Goal: Task Accomplishment & Management: Complete application form

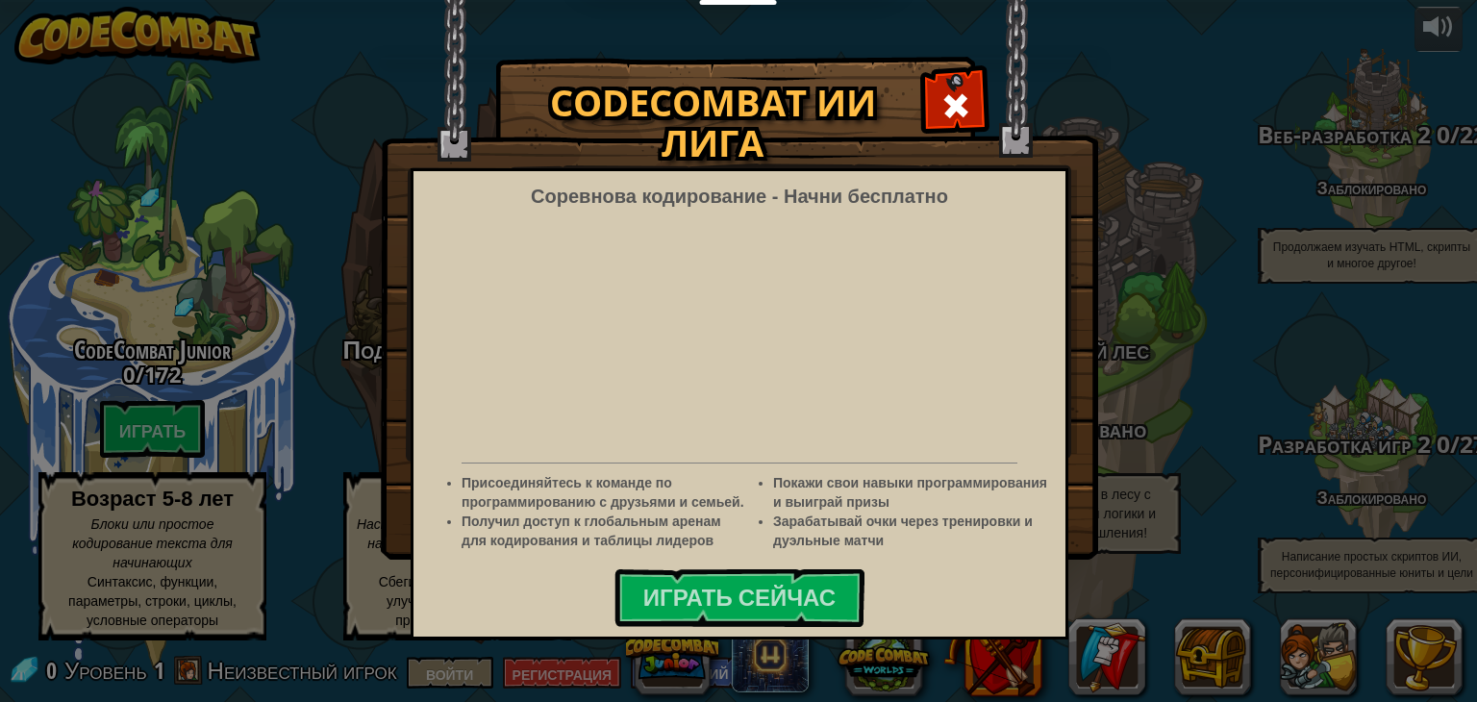
select select "ru"
click at [973, 107] on div at bounding box center [955, 103] width 61 height 61
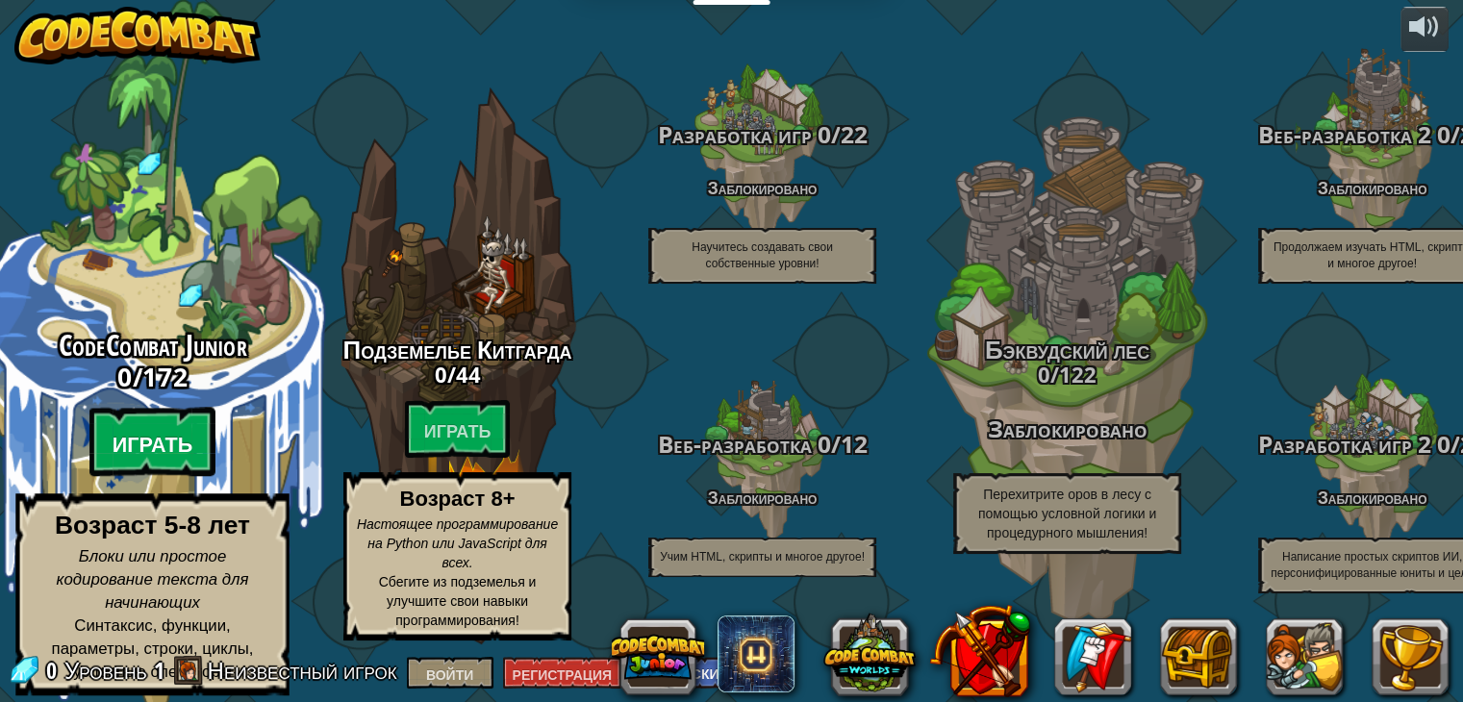
click at [135, 455] on font "Играть" at bounding box center [153, 444] width 81 height 29
select select "ru"
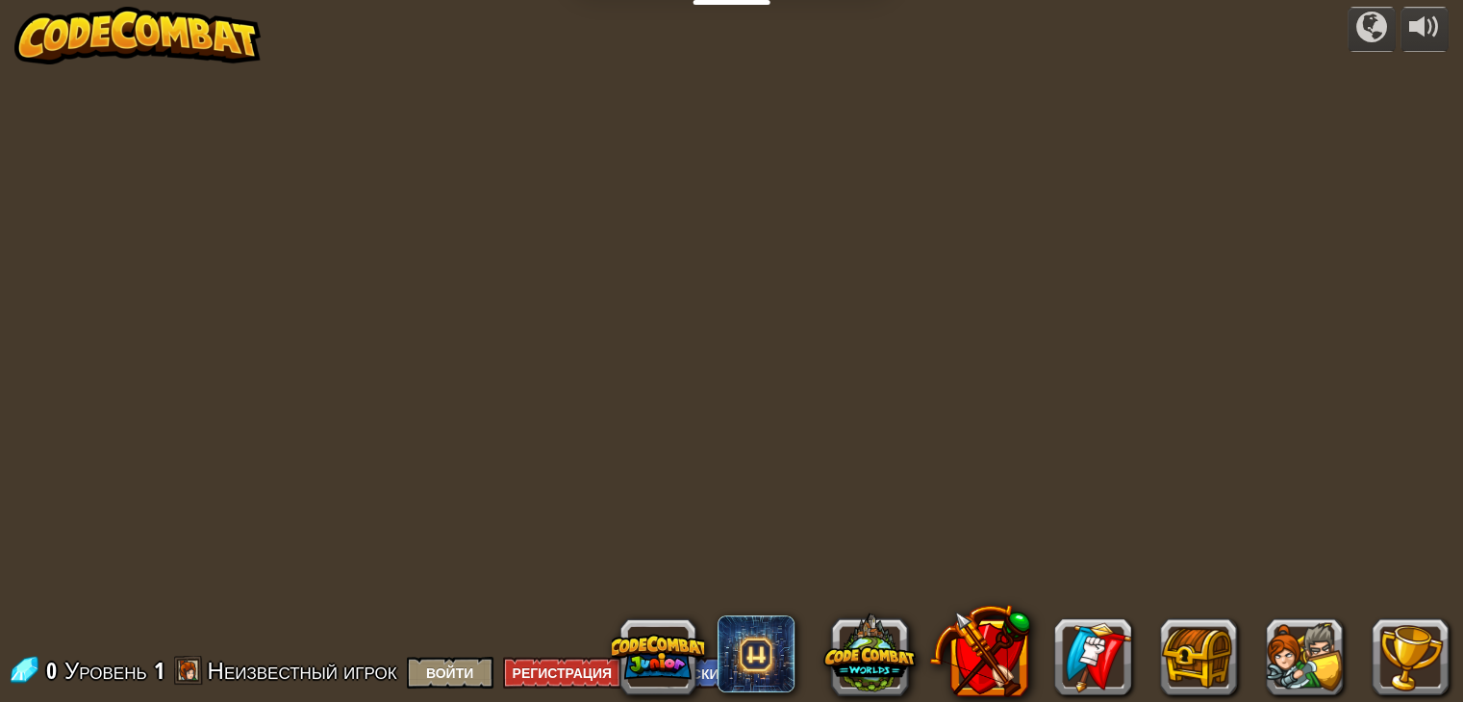
select select "ru"
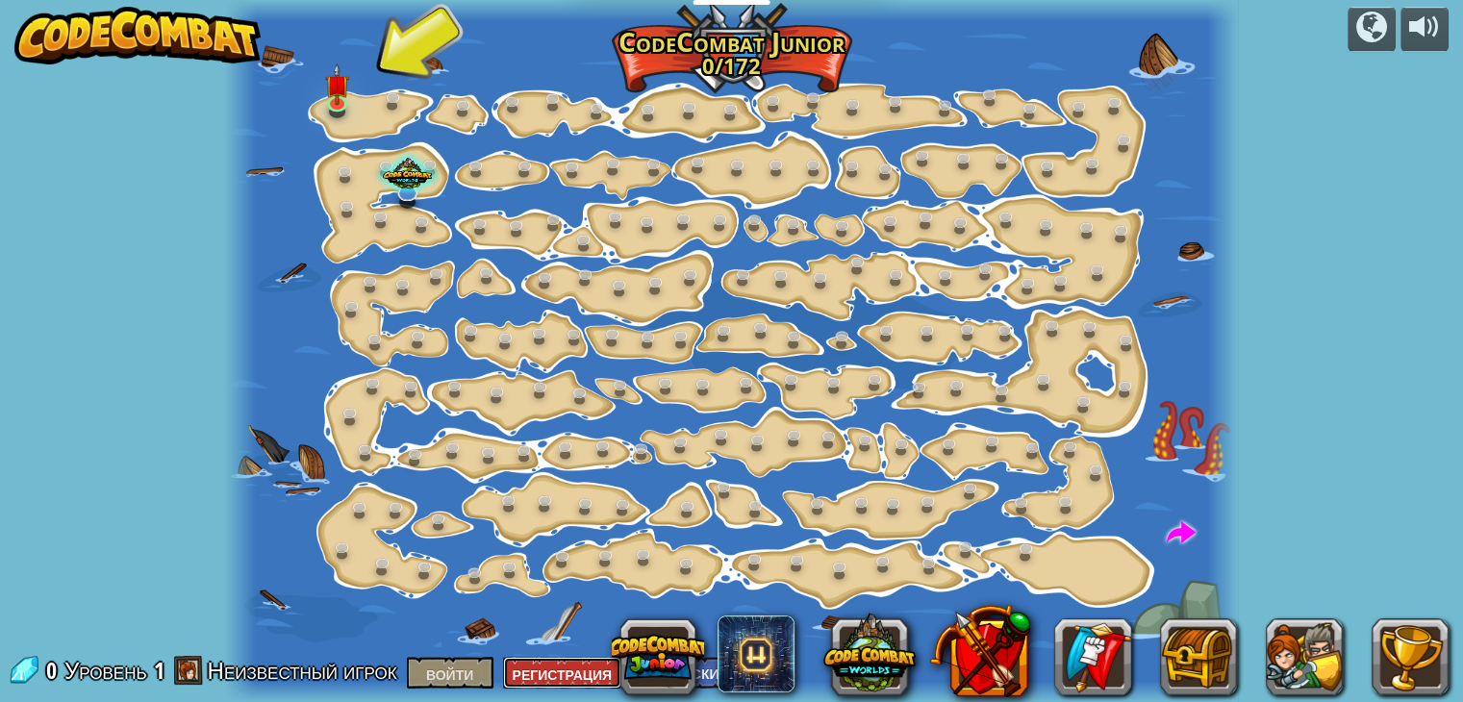
click at [564, 672] on font "Регистрация" at bounding box center [563, 675] width 100 height 18
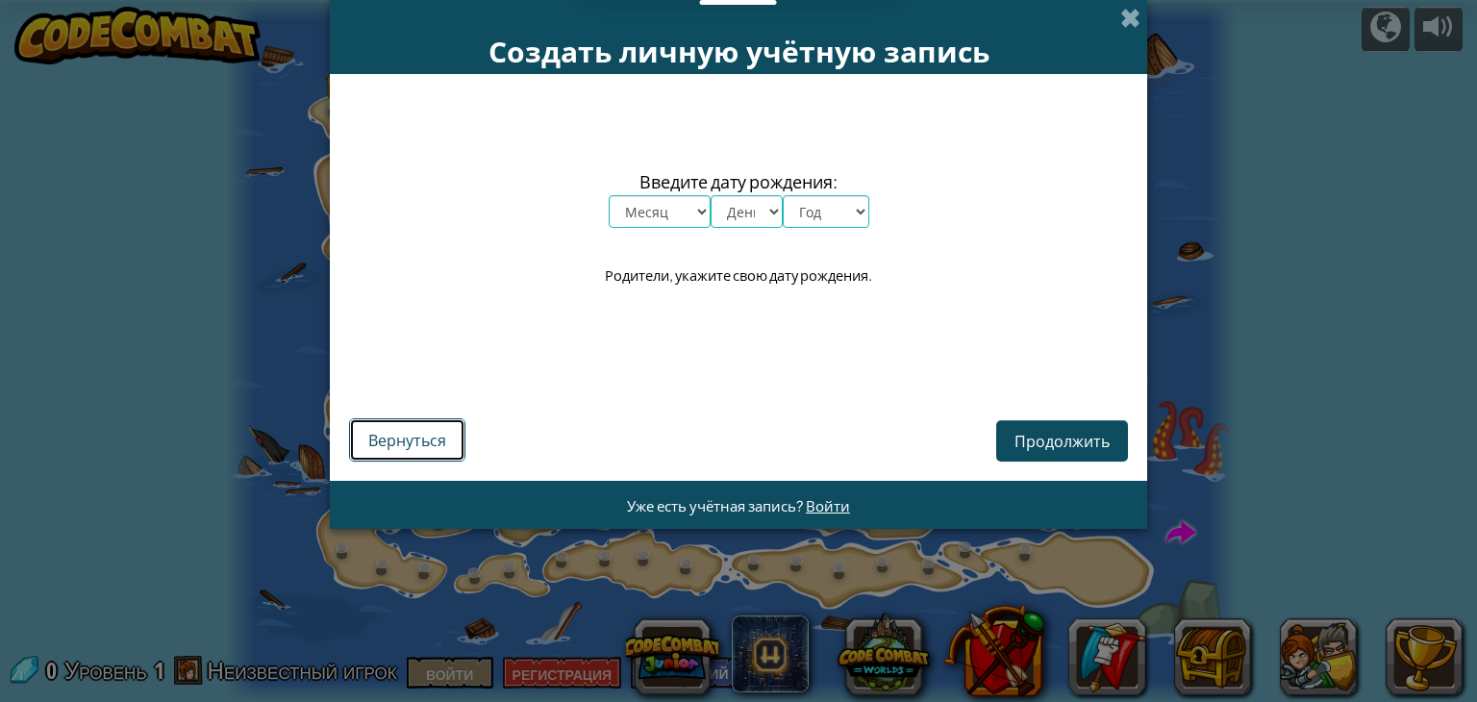
click at [431, 441] on font "Вернуться" at bounding box center [407, 440] width 78 height 20
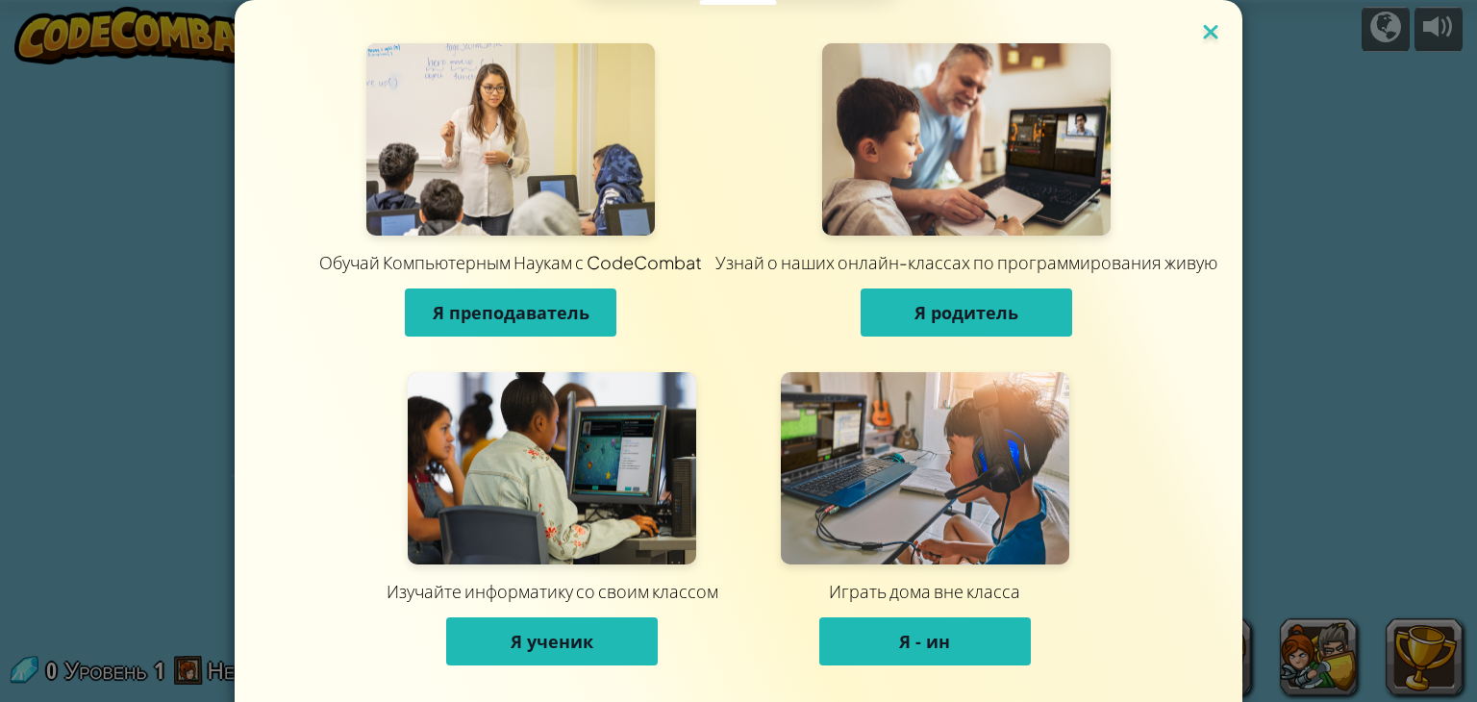
click at [1198, 36] on img at bounding box center [1210, 33] width 25 height 29
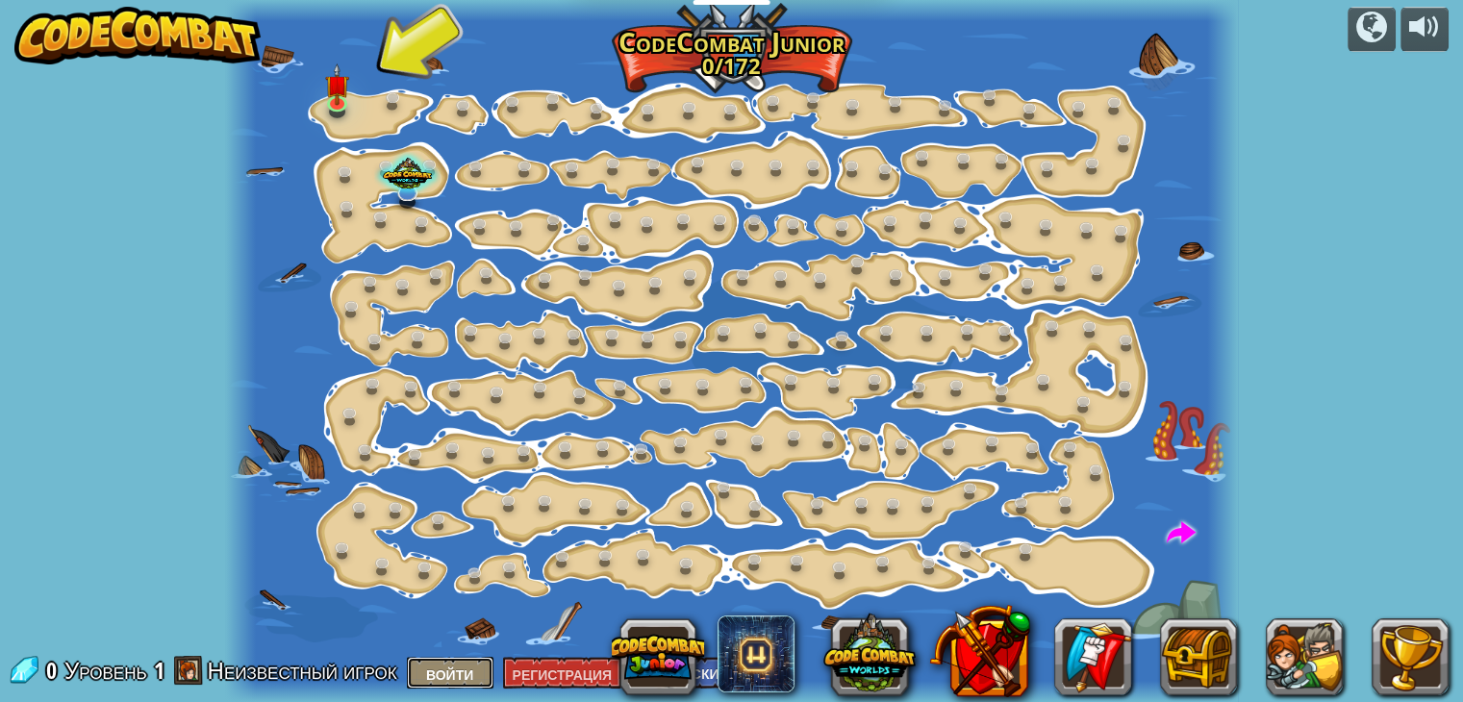
click at [473, 682] on font "Войти" at bounding box center [449, 675] width 47 height 18
